Goal: Task Accomplishment & Management: Use online tool/utility

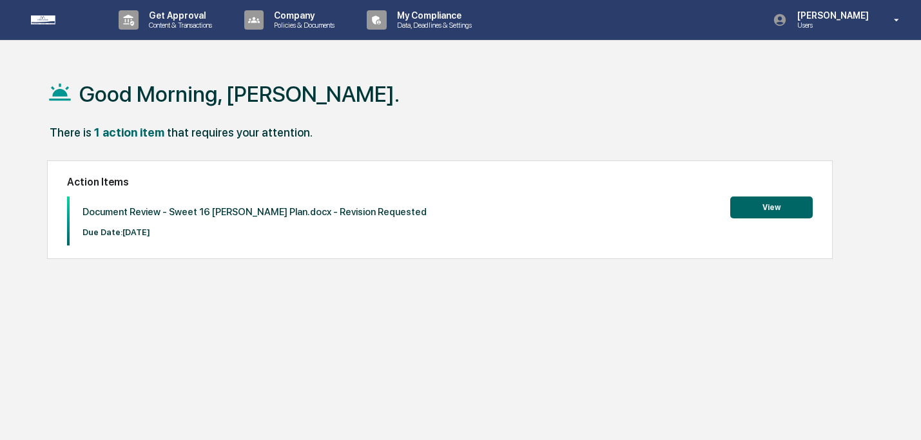
click at [789, 210] on button "View" at bounding box center [771, 208] width 83 height 22
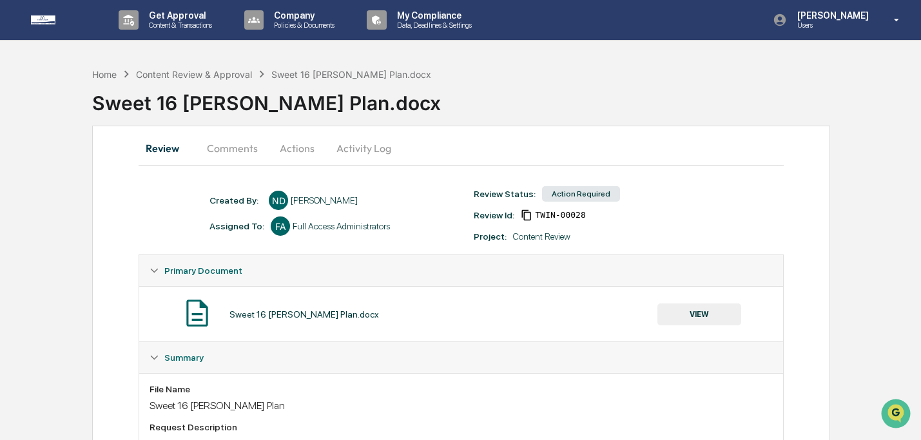
click at [704, 321] on button "VIEW" at bounding box center [700, 315] width 84 height 22
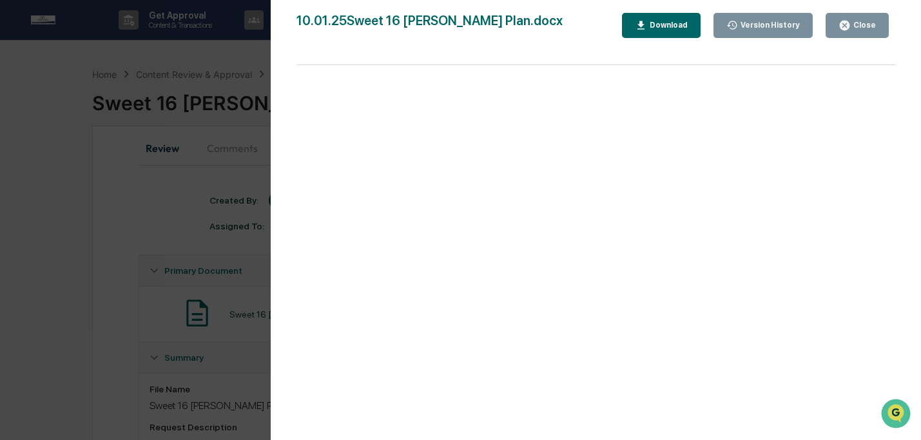
click at [666, 27] on div "Download" at bounding box center [667, 25] width 41 height 9
click at [863, 25] on div "Close" at bounding box center [863, 25] width 25 height 9
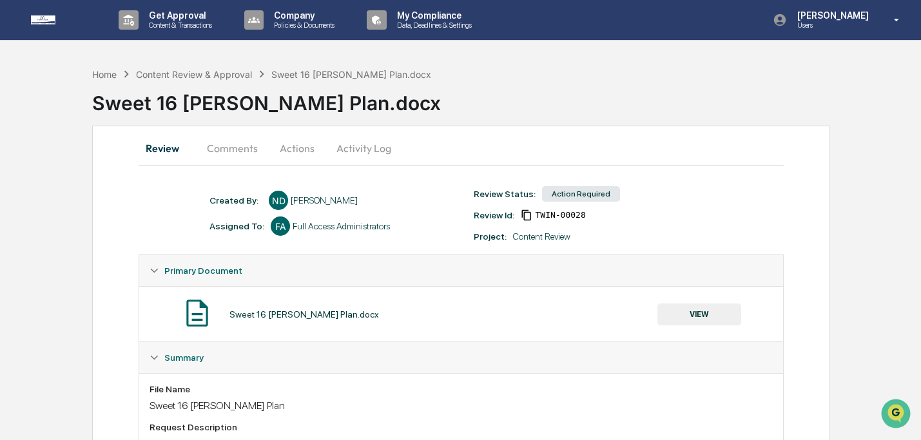
click at [224, 147] on button "Comments" at bounding box center [233, 148] width 72 height 31
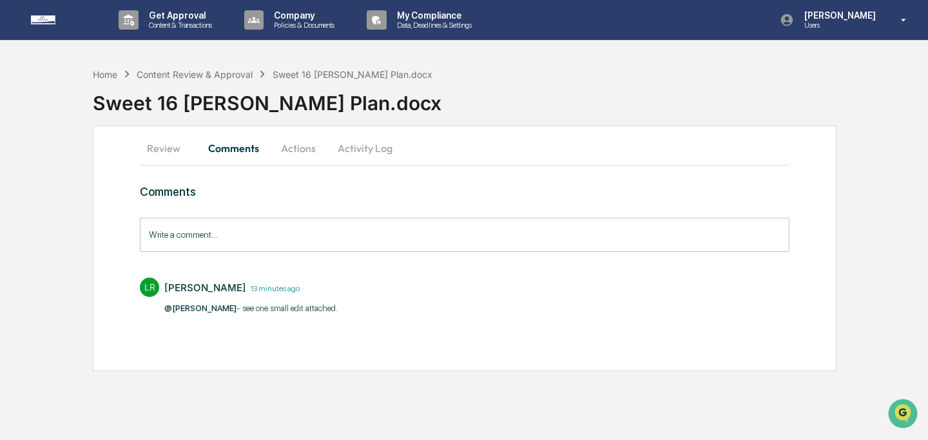
click at [306, 151] on button "Actions" at bounding box center [298, 148] width 58 height 31
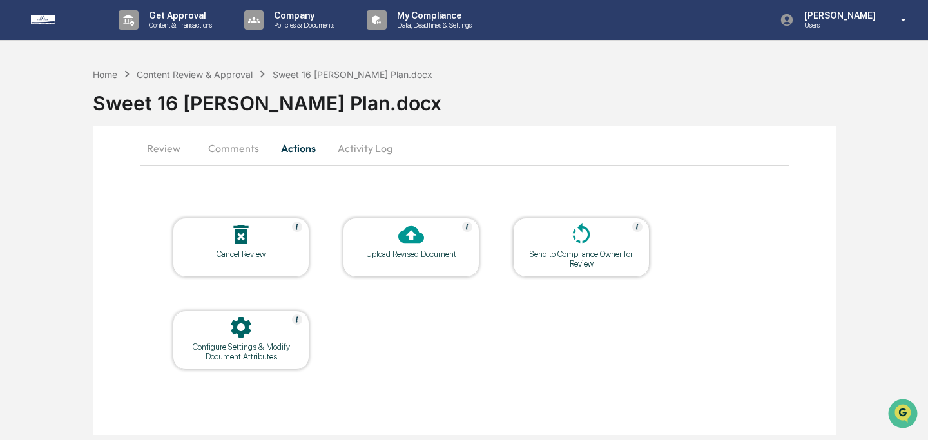
click at [436, 239] on div at bounding box center [411, 236] width 129 height 28
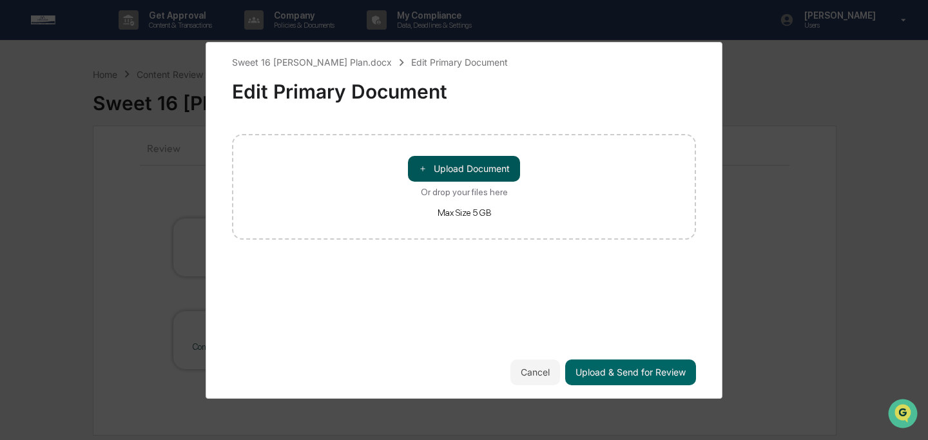
click at [455, 170] on button "＋ Upload Document" at bounding box center [464, 169] width 112 height 26
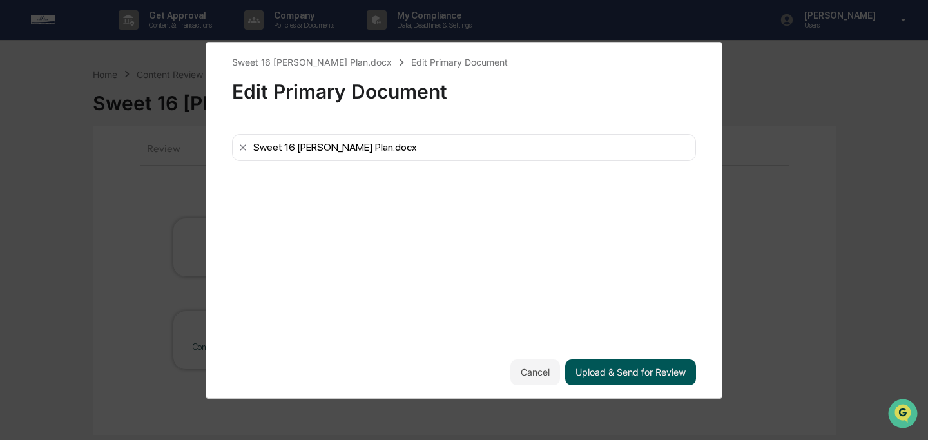
click at [623, 374] on button "Upload & Send for Review" at bounding box center [630, 373] width 131 height 26
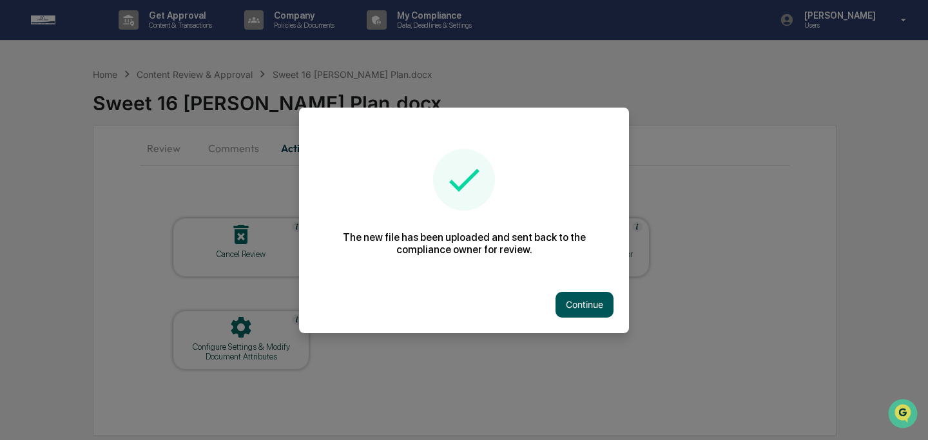
click at [575, 302] on button "Continue" at bounding box center [585, 305] width 58 height 26
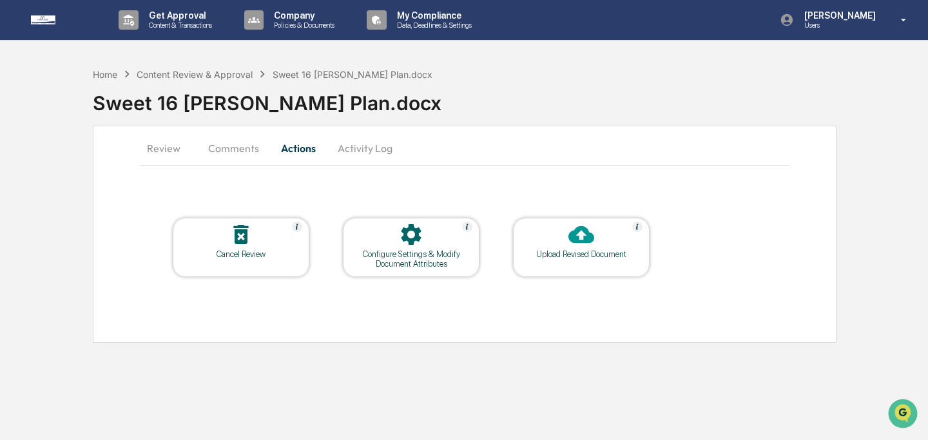
click at [233, 149] on button "Comments" at bounding box center [234, 148] width 72 height 31
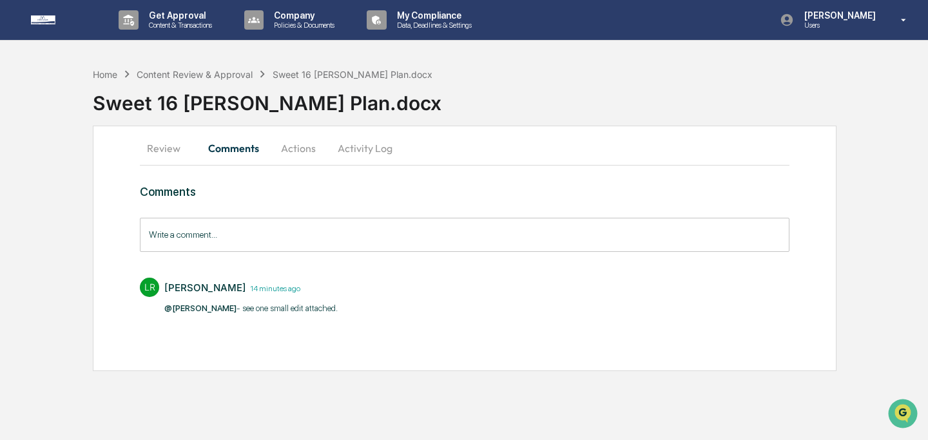
click at [353, 231] on input "Write a comment..." at bounding box center [465, 235] width 650 height 34
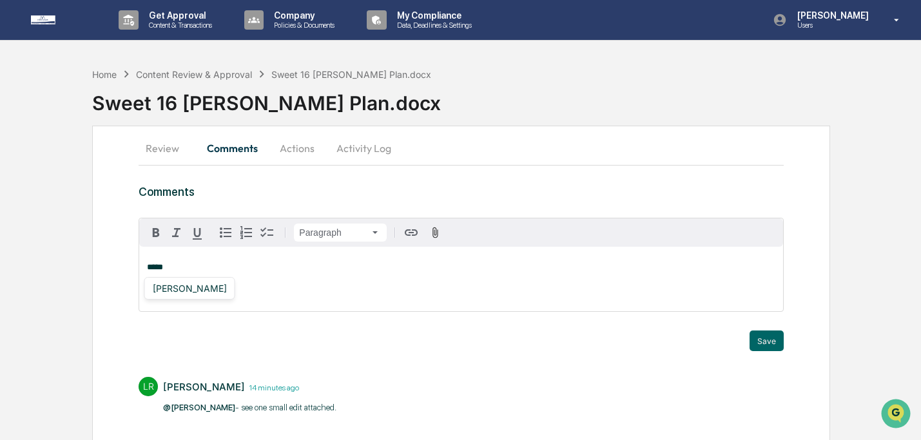
click at [191, 288] on div "Lindsay Rider" at bounding box center [190, 288] width 84 height 16
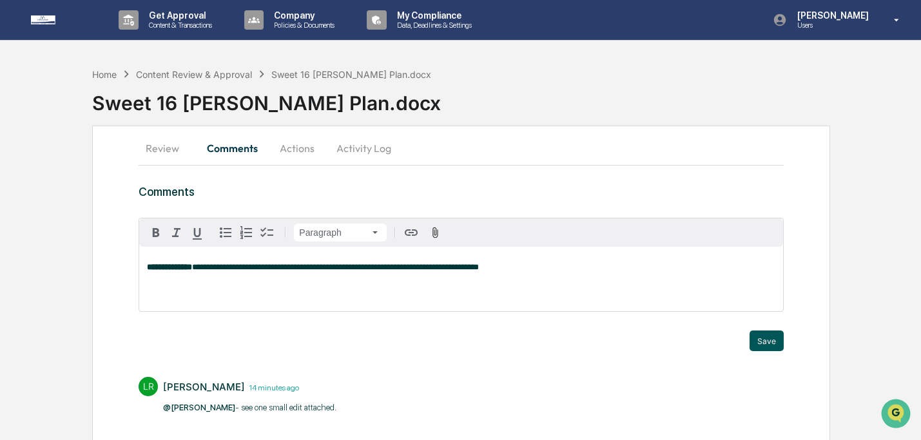
click at [778, 342] on button "Save" at bounding box center [767, 341] width 34 height 21
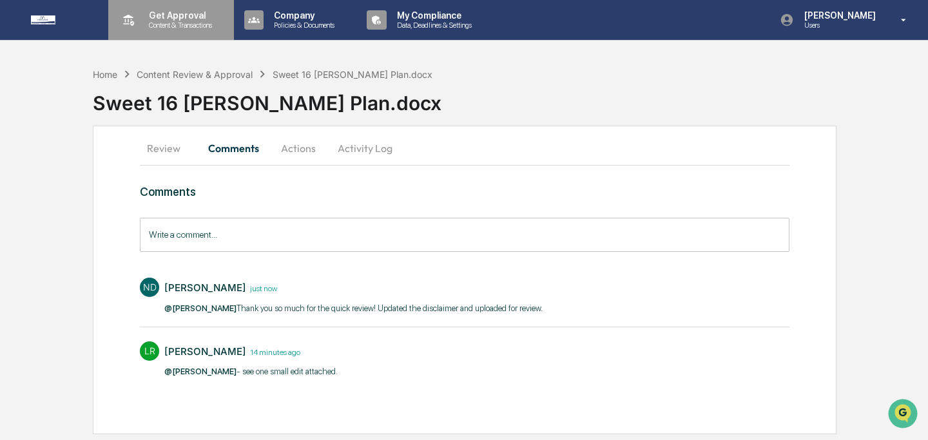
click at [166, 27] on p "Content & Transactions" at bounding box center [179, 25] width 80 height 9
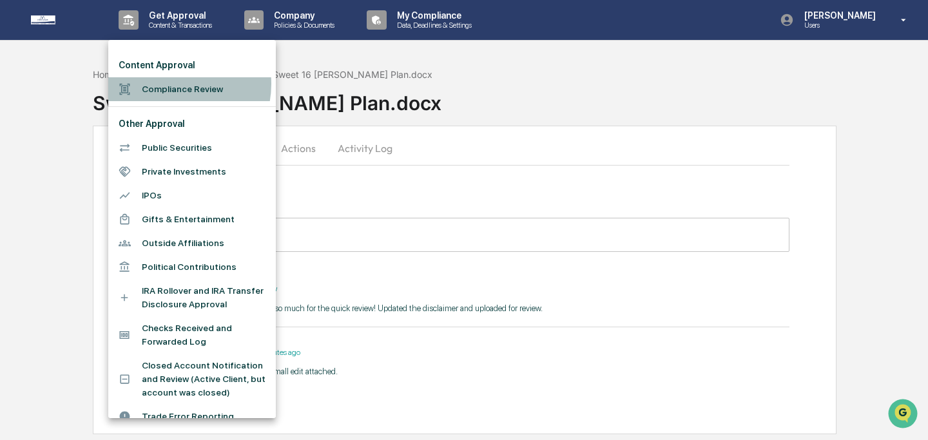
click at [170, 84] on li "Compliance Review" at bounding box center [192, 89] width 168 height 24
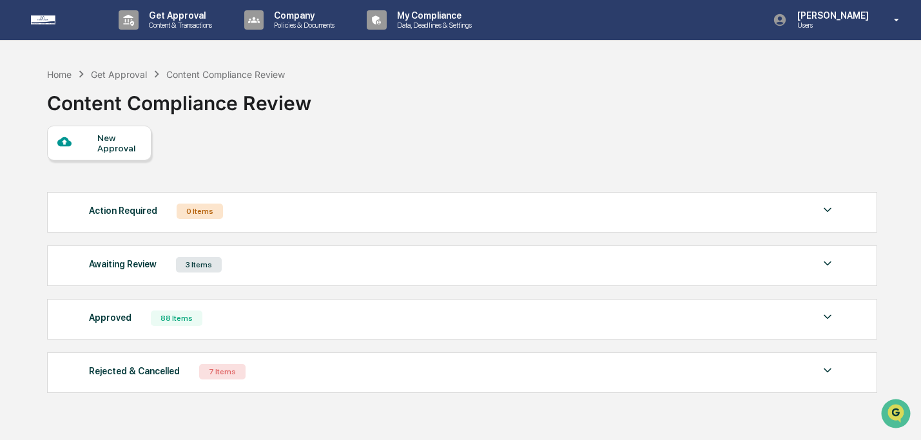
click at [129, 271] on div "Awaiting Review" at bounding box center [123, 264] width 68 height 17
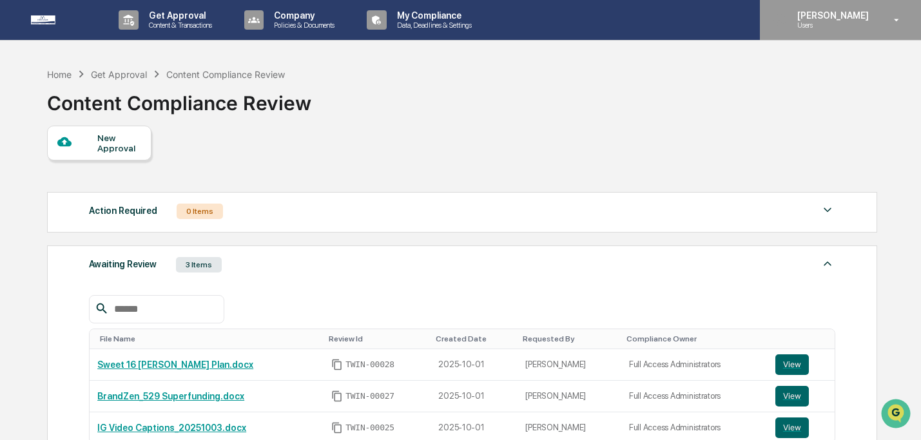
click at [888, 35] on div "Niki Desai Users" at bounding box center [840, 20] width 161 height 40
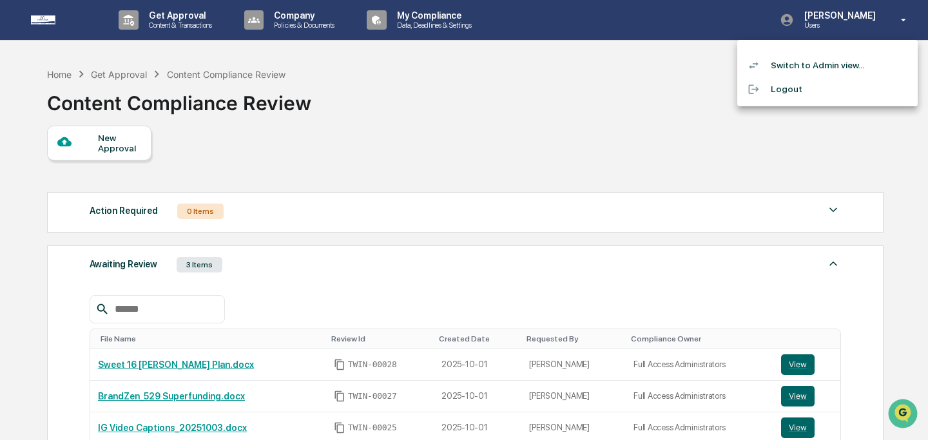
click at [847, 63] on li "Switch to Admin view..." at bounding box center [828, 66] width 181 height 24
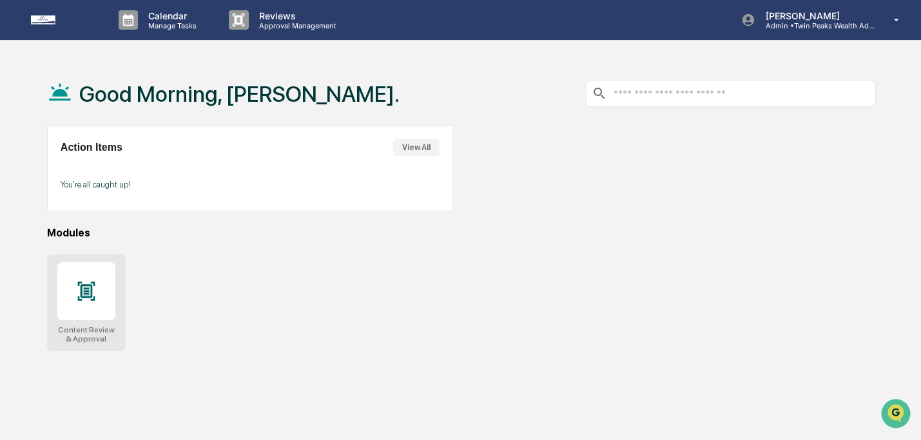
click at [103, 302] on div at bounding box center [86, 291] width 58 height 58
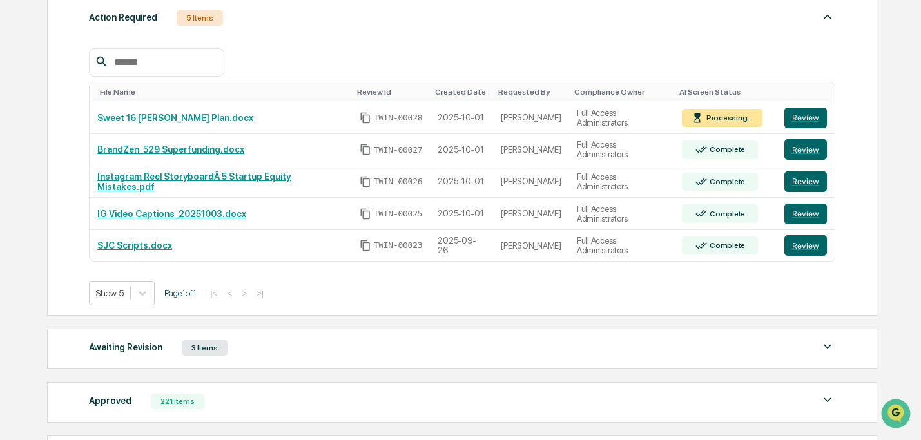
scroll to position [223, 0]
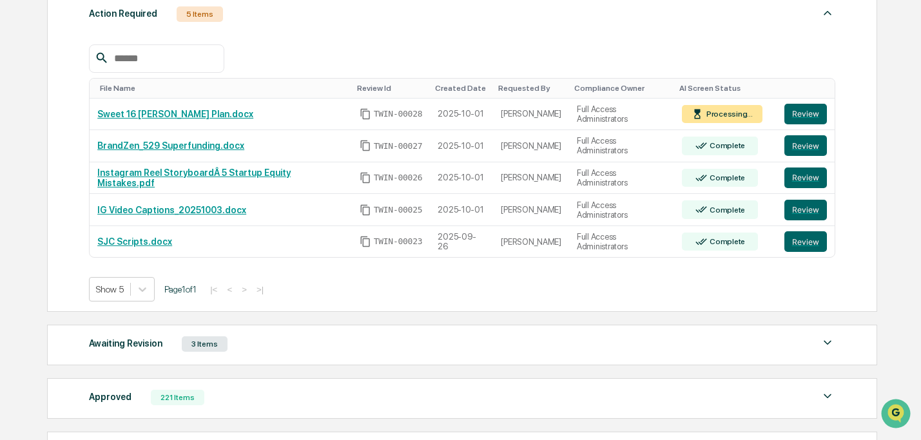
click at [242, 352] on div "Awaiting Revision 3 Items" at bounding box center [462, 344] width 746 height 18
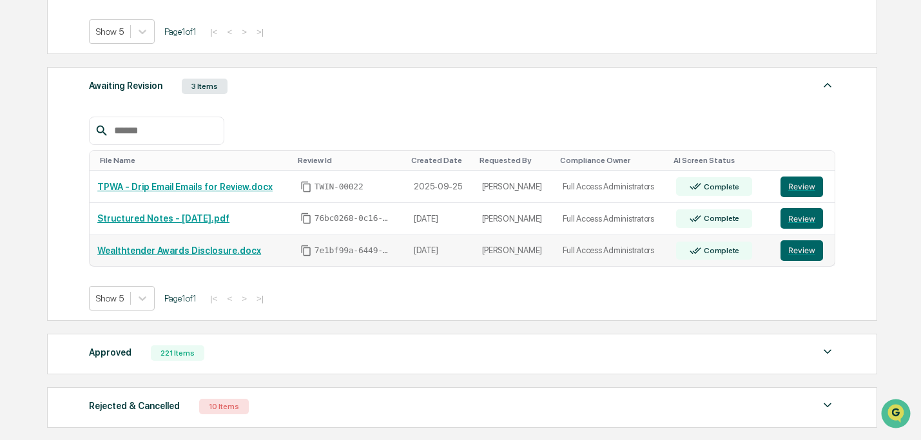
scroll to position [559, 0]
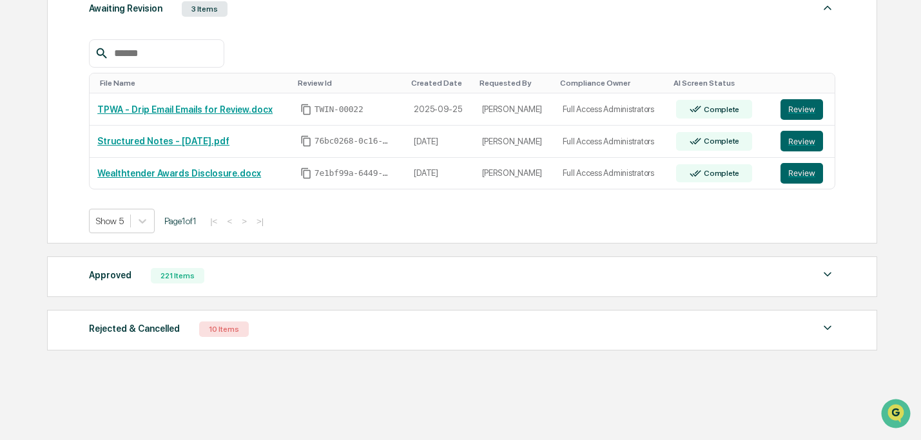
click at [473, 286] on div "Approved 221 Items File Name Review Id Created Date Requested By Compliance Own…" at bounding box center [462, 277] width 830 height 41
click at [315, 257] on div "Approved 221 Items File Name Review Id Created Date Requested By Compliance Own…" at bounding box center [462, 277] width 830 height 41
click at [302, 279] on div "Approved 221 Items" at bounding box center [462, 276] width 746 height 18
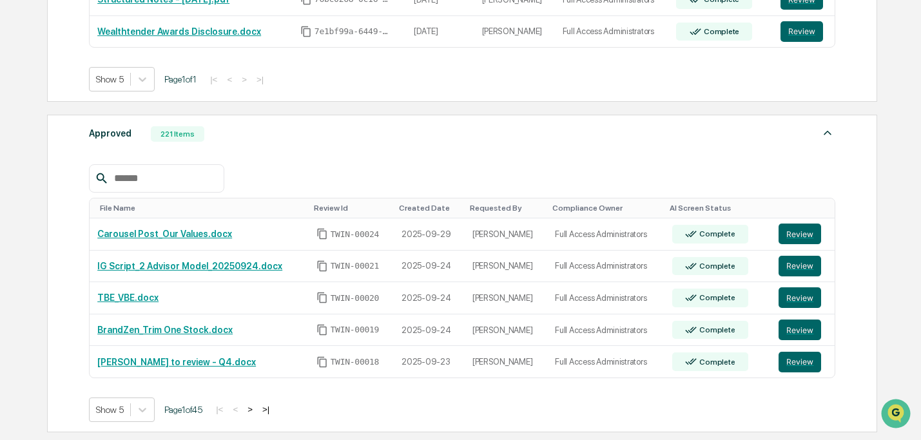
scroll to position [701, 0]
click at [257, 409] on button ">" at bounding box center [250, 409] width 13 height 11
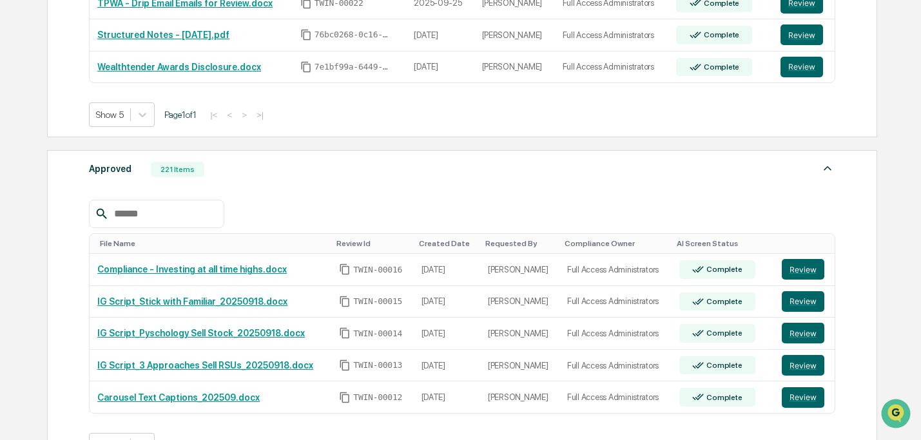
scroll to position [209, 0]
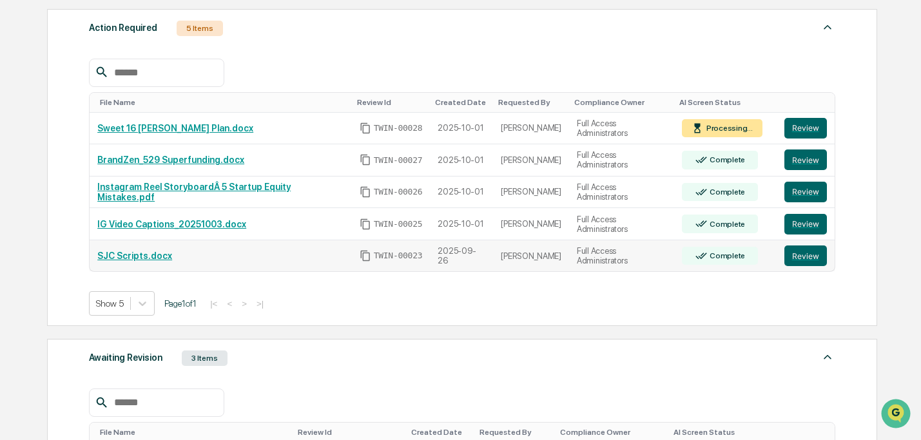
click at [142, 257] on link "SJC Scripts.docx" at bounding box center [134, 256] width 75 height 10
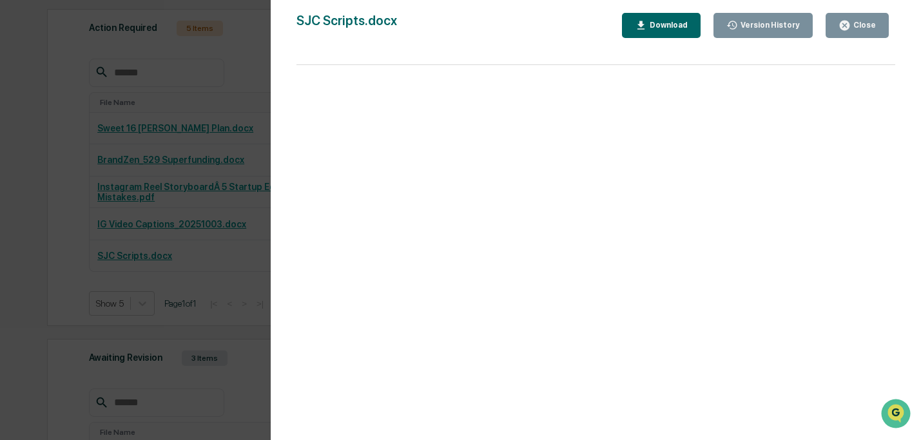
click at [859, 30] on div "Close" at bounding box center [863, 25] width 25 height 9
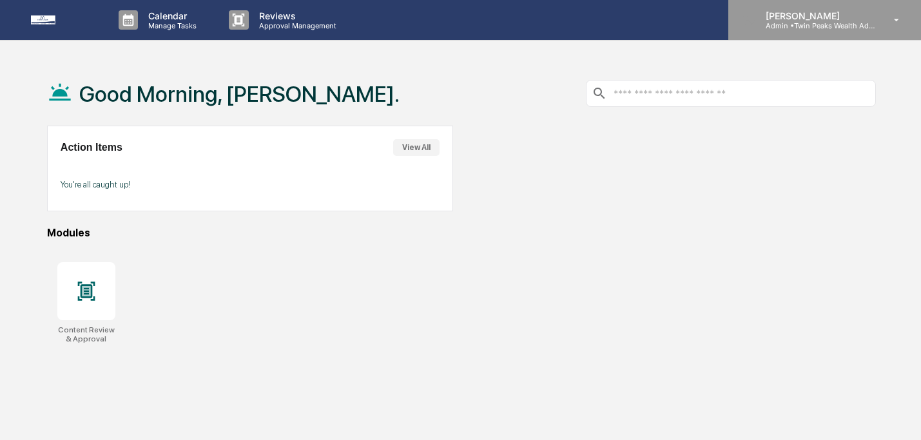
click at [872, 22] on p "Admin • Twin Peaks Wealth Advisors" at bounding box center [816, 25] width 120 height 9
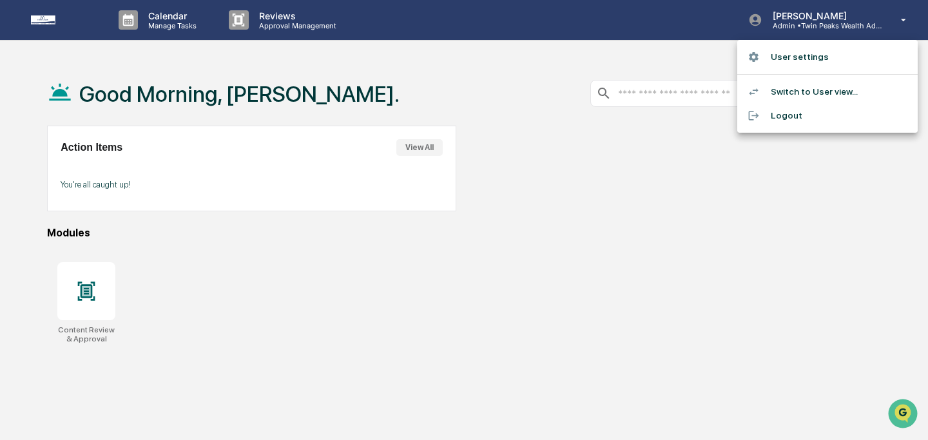
click at [820, 91] on li "Switch to User view..." at bounding box center [828, 92] width 181 height 24
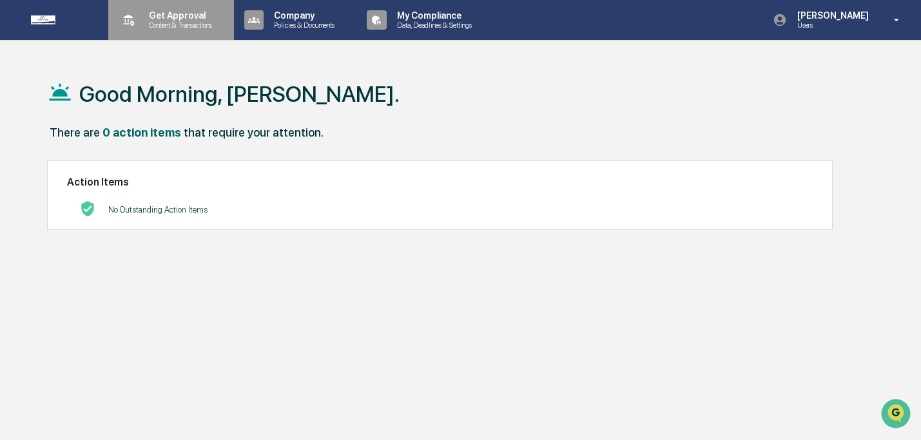
click at [166, 28] on p "Content & Transactions" at bounding box center [179, 25] width 80 height 9
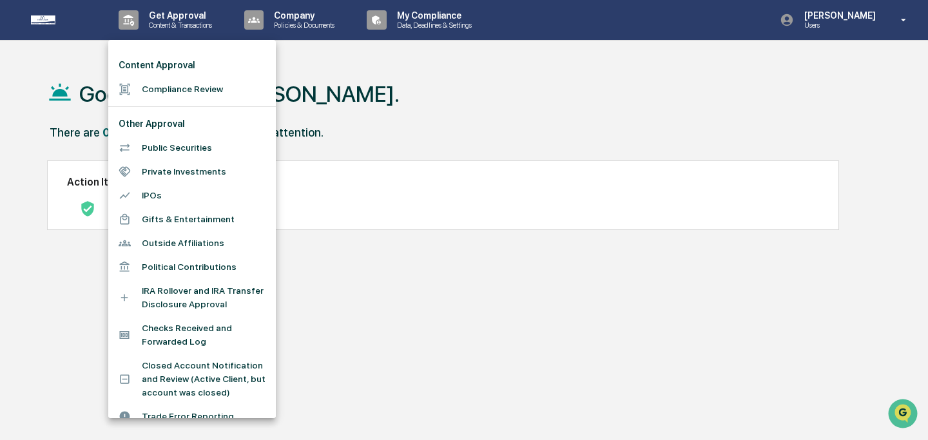
click at [168, 89] on li "Compliance Review" at bounding box center [192, 89] width 168 height 24
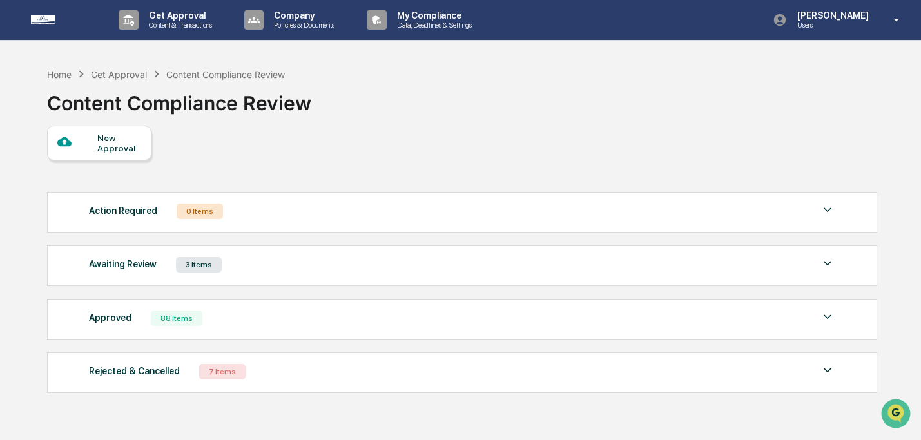
click at [466, 274] on div "Awaiting Review 3 Items" at bounding box center [462, 265] width 746 height 18
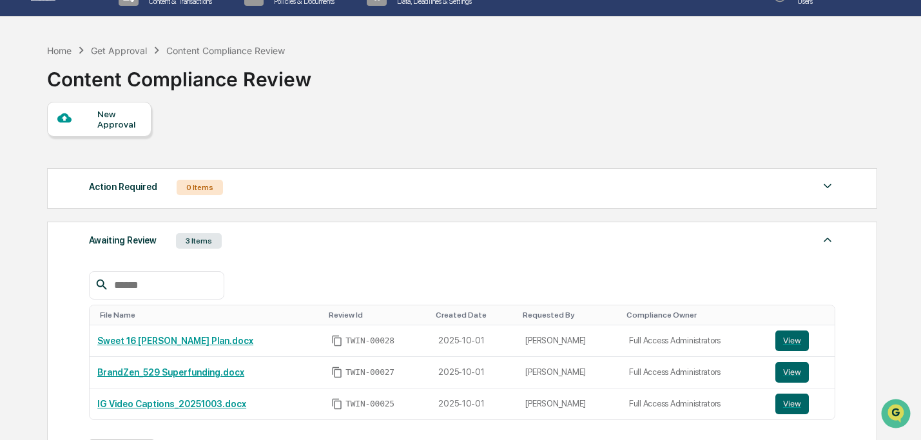
scroll to position [84, 0]
